Goal: Information Seeking & Learning: Check status

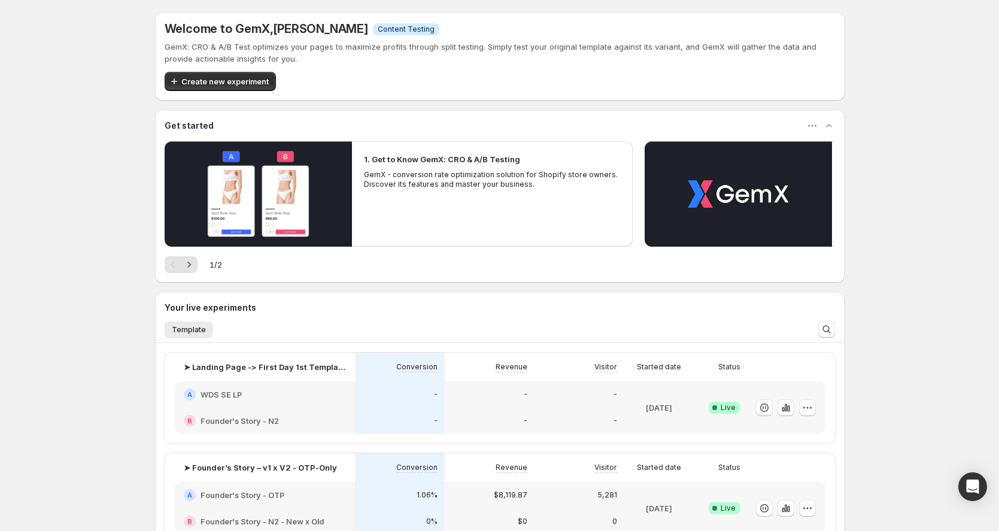
scroll to position [375, 0]
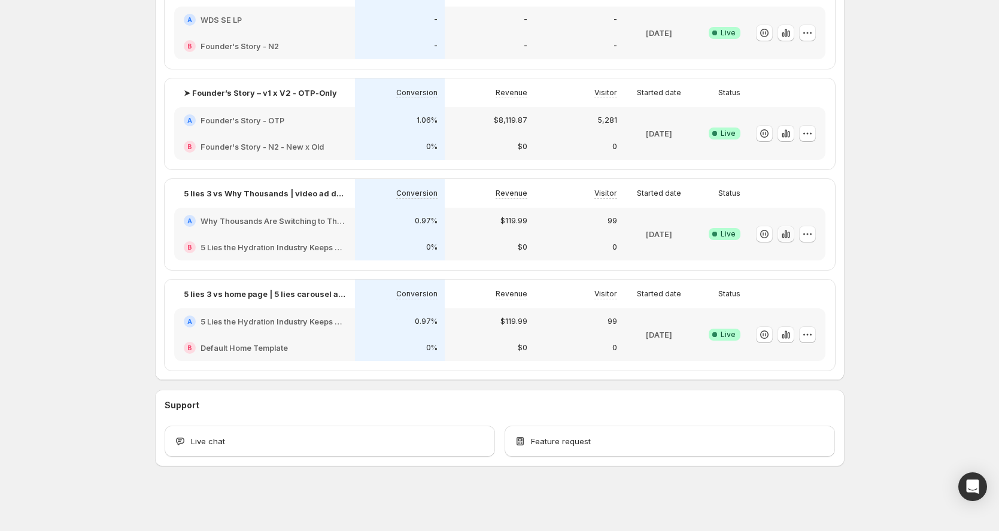
click at [790, 235] on icon "button" at bounding box center [788, 235] width 2 height 7
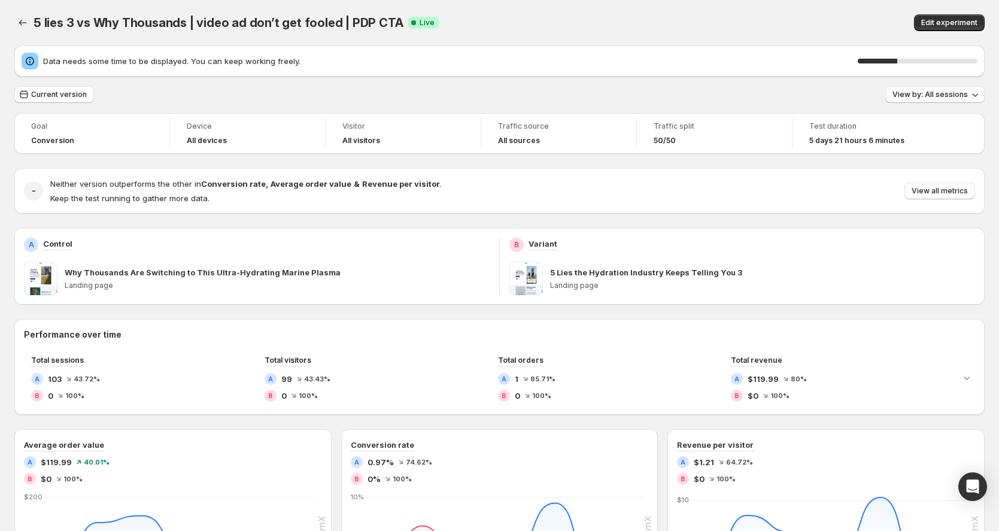
click at [954, 93] on span "View by: All sessions" at bounding box center [930, 95] width 75 height 10
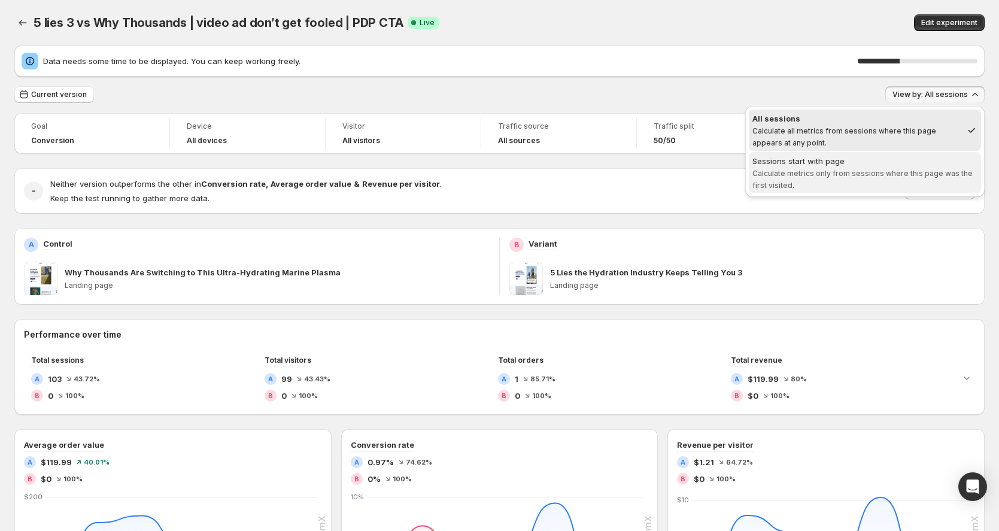
click at [854, 169] on span "Calculate metrics only from sessions where this page was the first visited." at bounding box center [863, 179] width 220 height 21
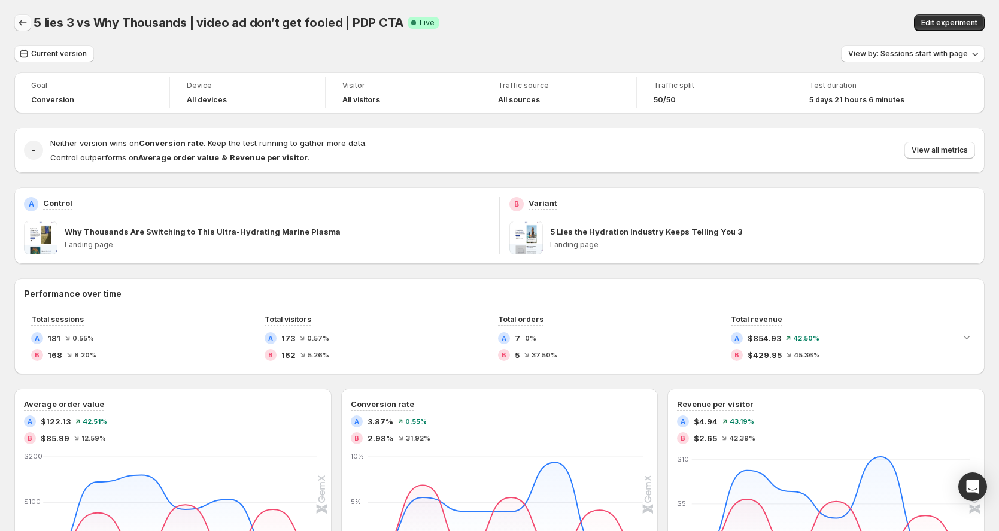
click at [25, 19] on icon "Back" at bounding box center [23, 23] width 12 height 12
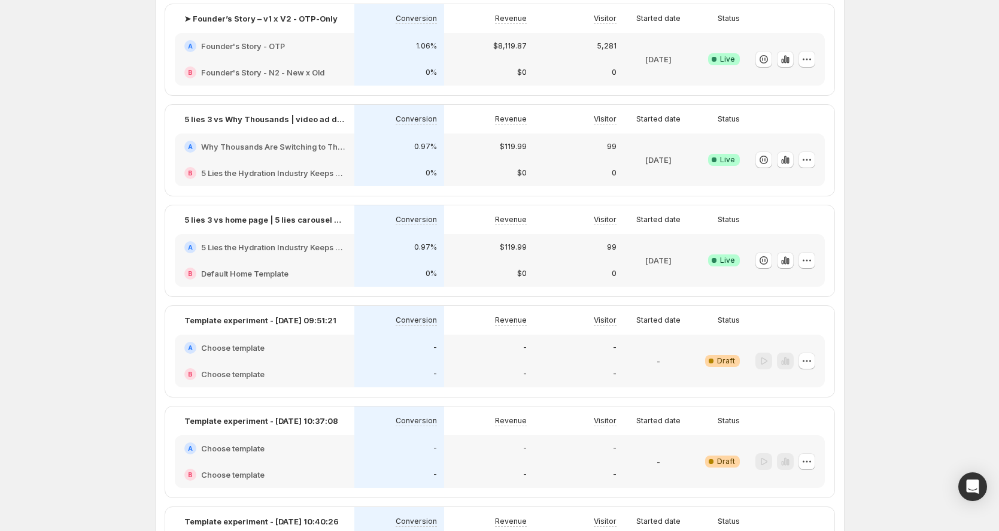
scroll to position [294, 0]
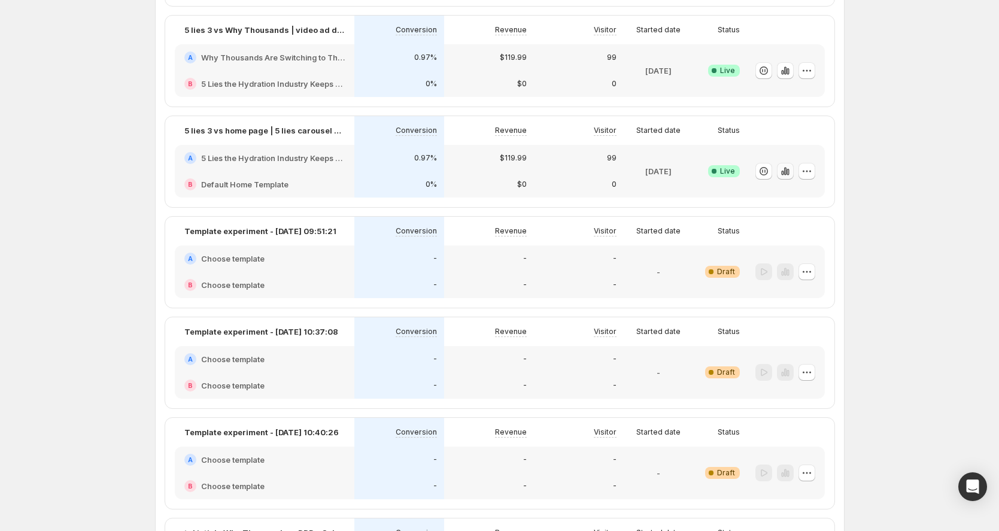
click at [791, 168] on icon "button" at bounding box center [786, 171] width 12 height 12
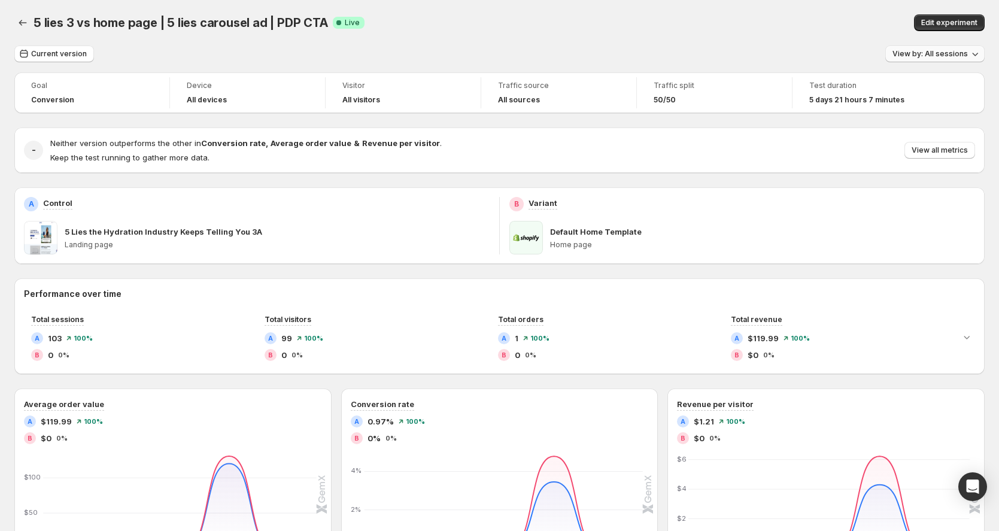
click at [957, 50] on span "View by: All sessions" at bounding box center [930, 54] width 75 height 10
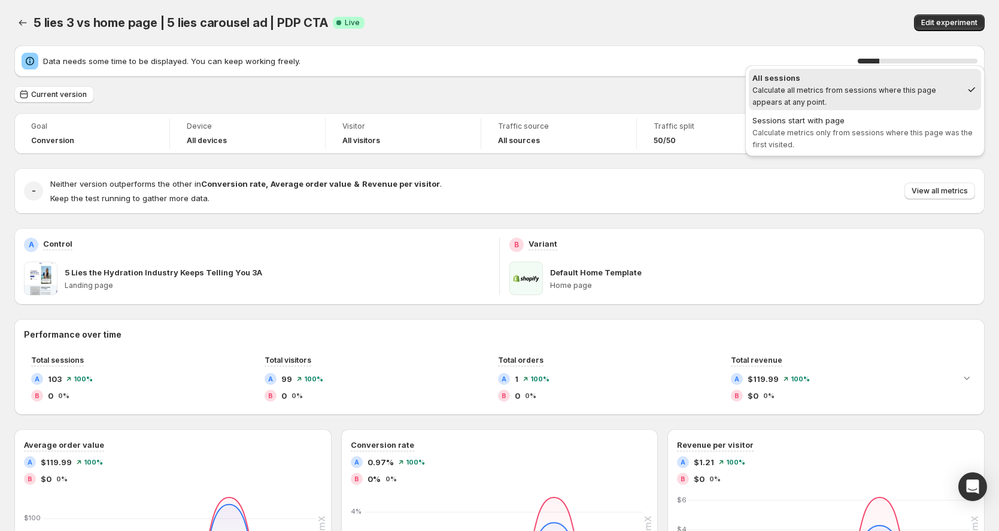
click at [805, 34] on div "5 lies 3 vs home page | 5 lies carousel ad | PDP CTA. This page is ready 5 lies…" at bounding box center [499, 23] width 971 height 46
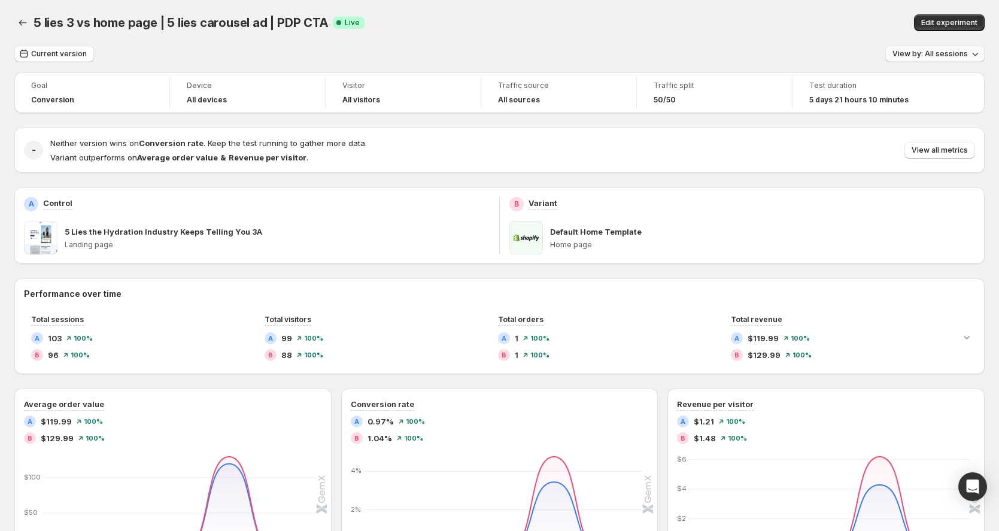
click at [962, 53] on span "View by: All sessions" at bounding box center [930, 54] width 75 height 10
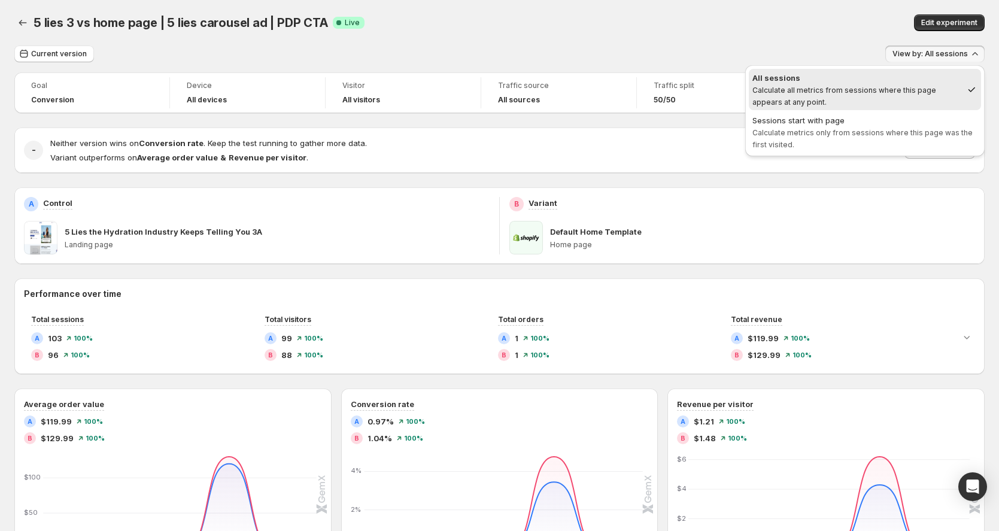
click at [962, 53] on span "View by: All sessions" at bounding box center [930, 54] width 75 height 10
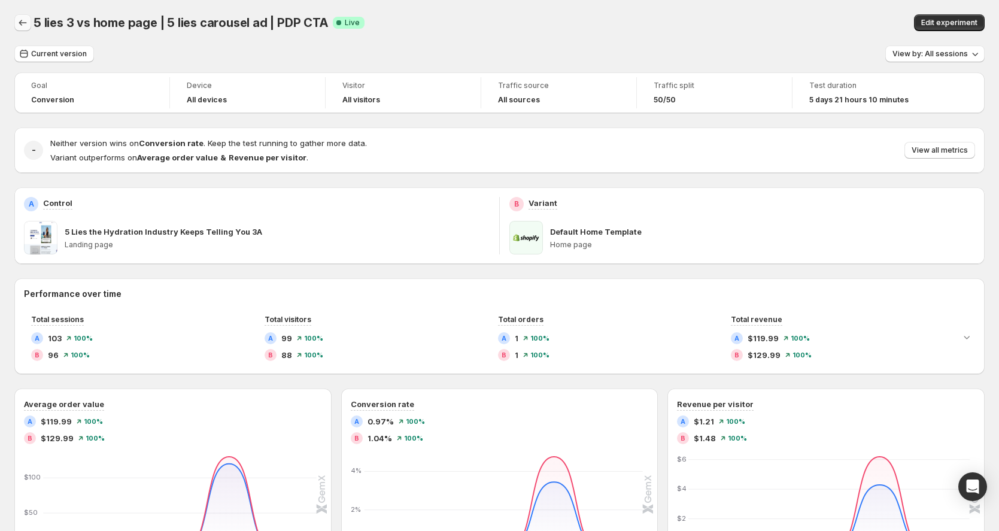
click at [25, 23] on icon "Back" at bounding box center [23, 23] width 12 height 12
